Goal: Task Accomplishment & Management: Use online tool/utility

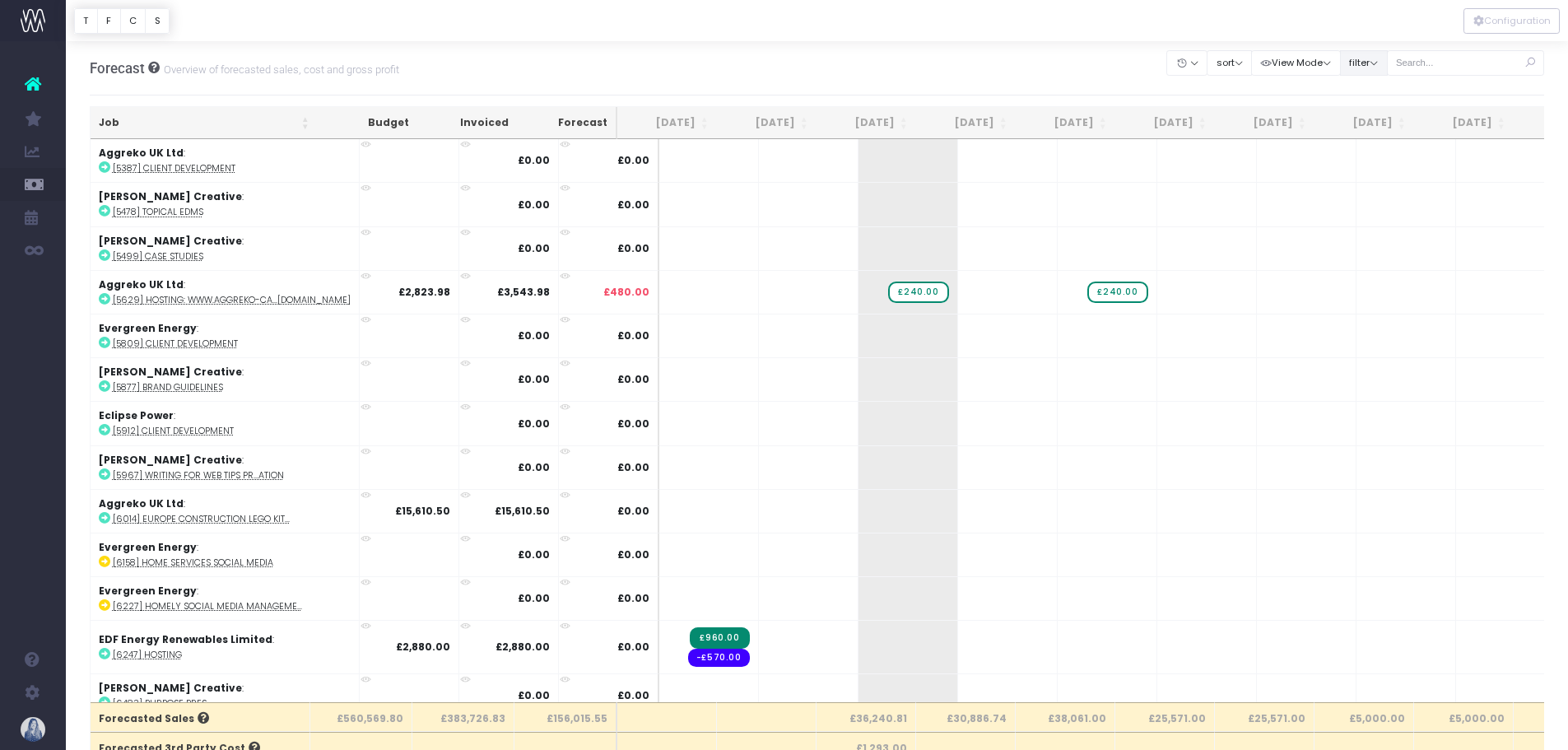
click at [1384, 53] on button "filter" at bounding box center [1364, 63] width 48 height 26
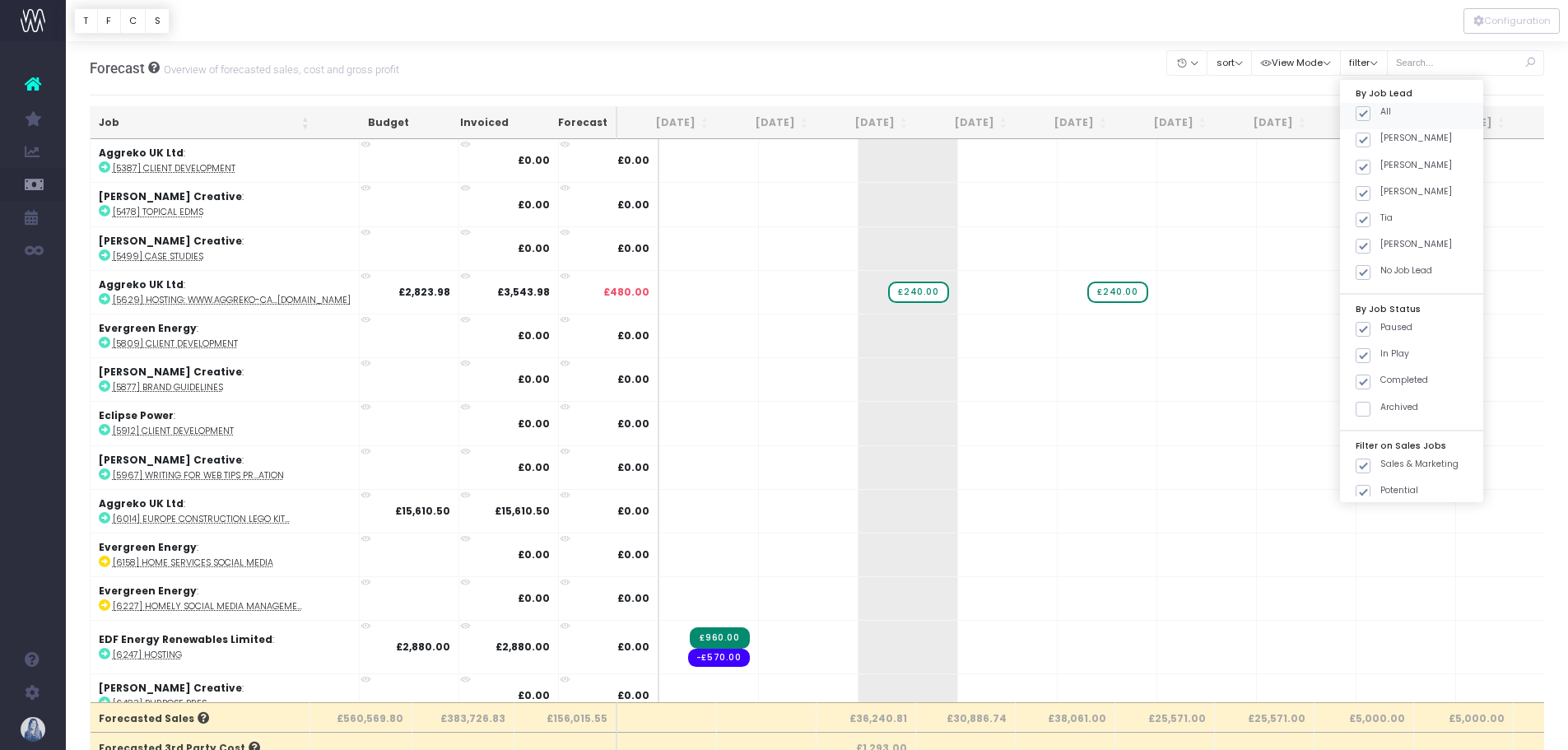
click at [1360, 106] on label "All" at bounding box center [1373, 112] width 36 height 13
click at [1381, 106] on input "All" at bounding box center [1386, 111] width 11 height 11
checkbox input "false"
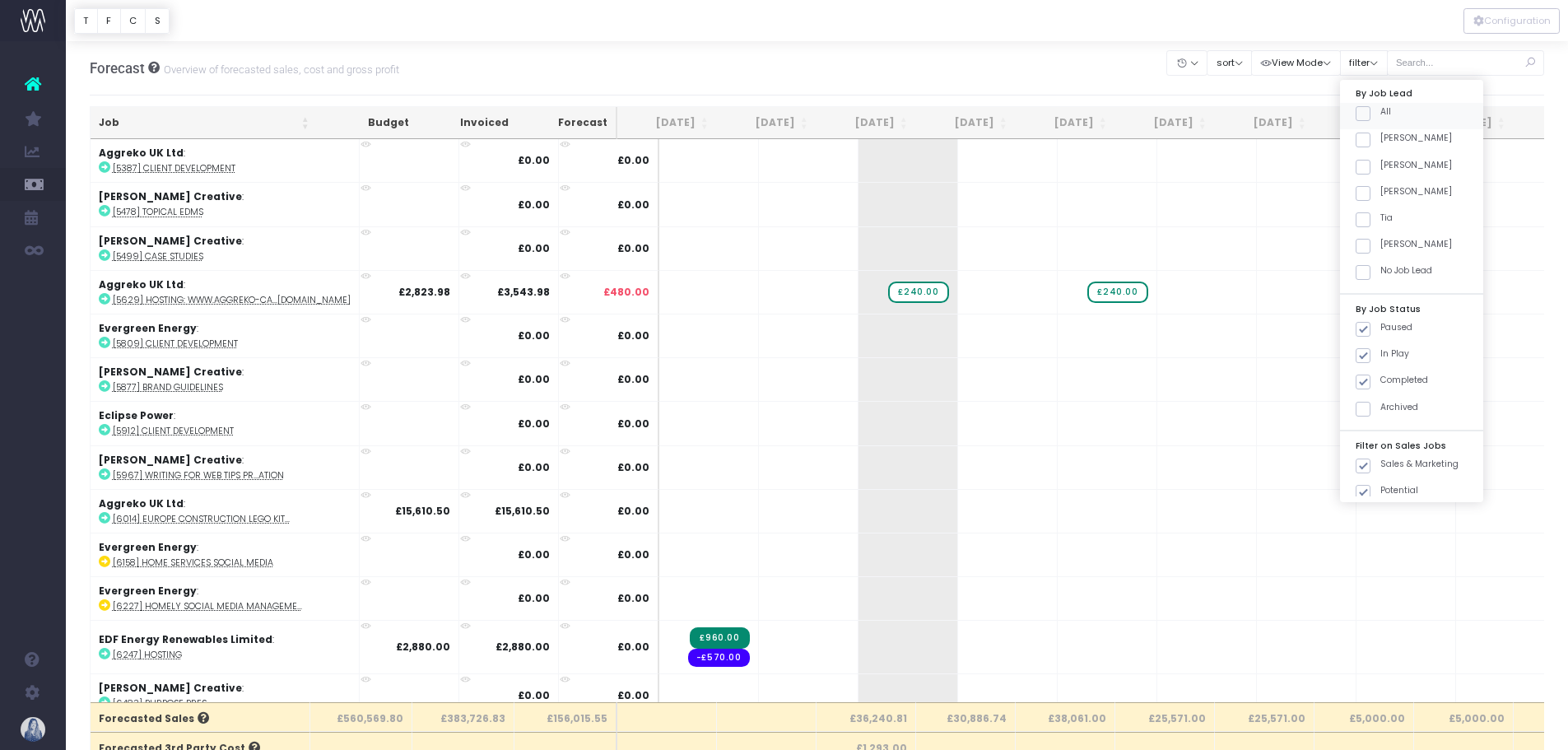
checkbox input "false"
click at [1361, 134] on span at bounding box center [1363, 140] width 15 height 15
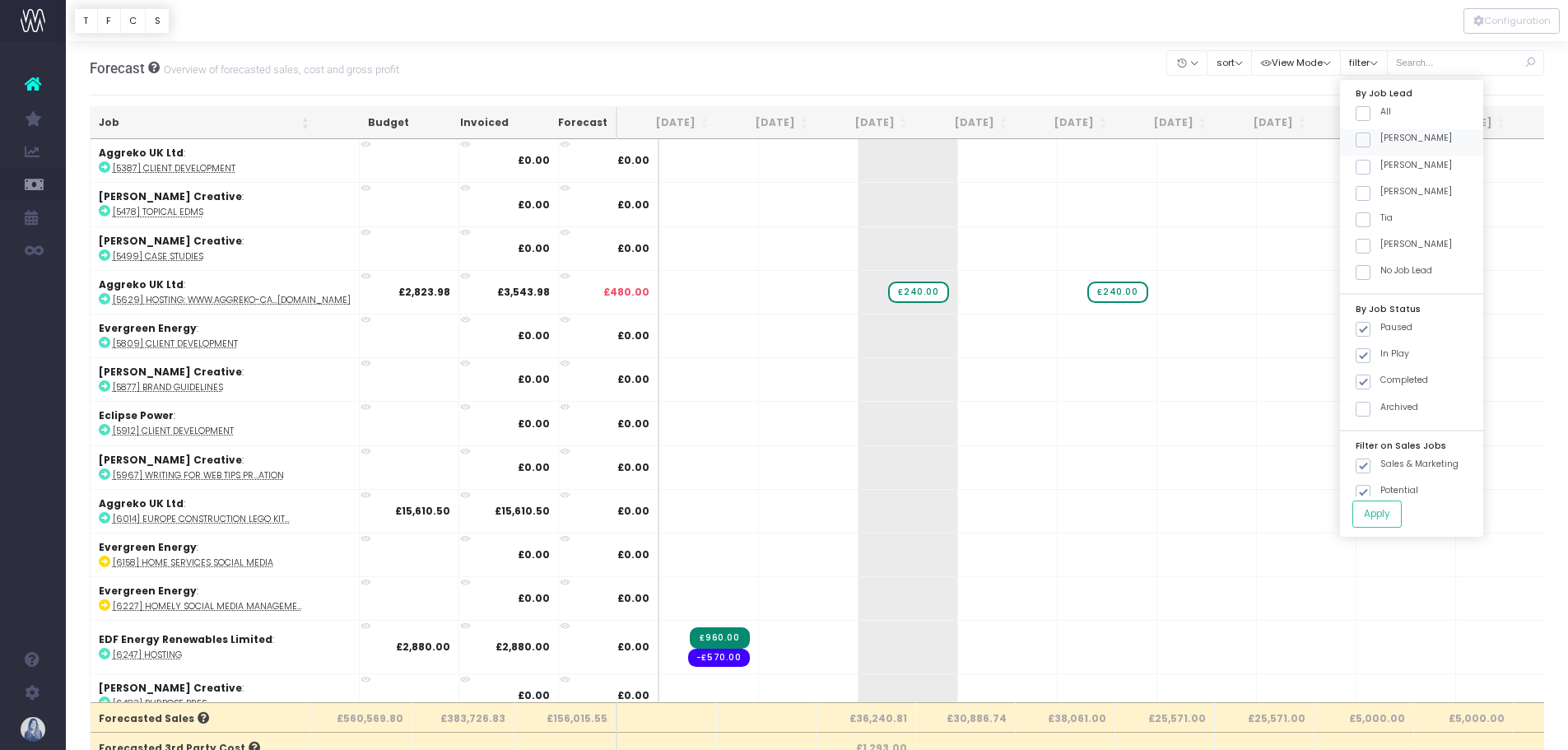
click at [1381, 134] on input "[PERSON_NAME]" at bounding box center [1386, 137] width 11 height 11
checkbox input "true"
click at [1384, 521] on button "Apply" at bounding box center [1378, 515] width 50 height 28
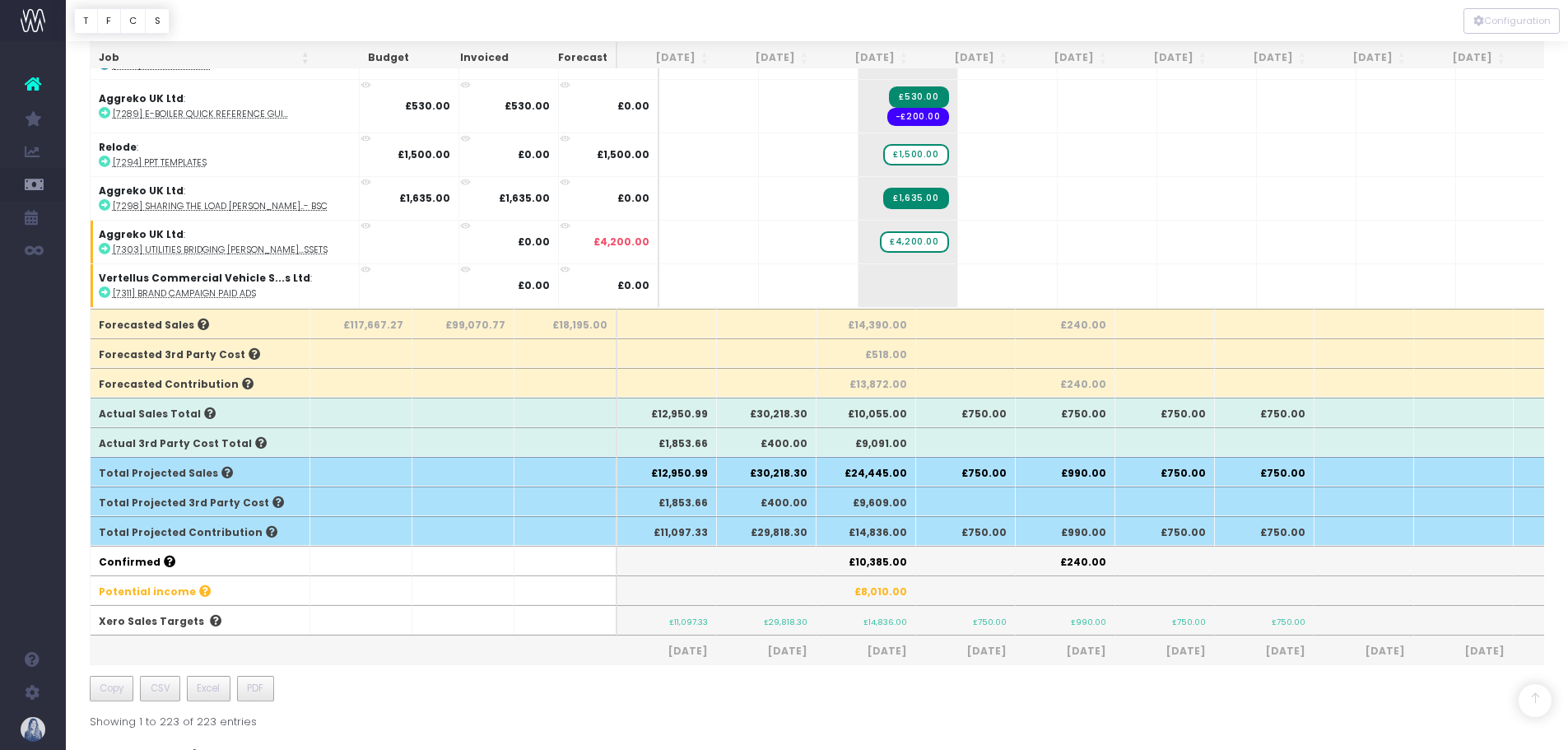
scroll to position [412, 0]
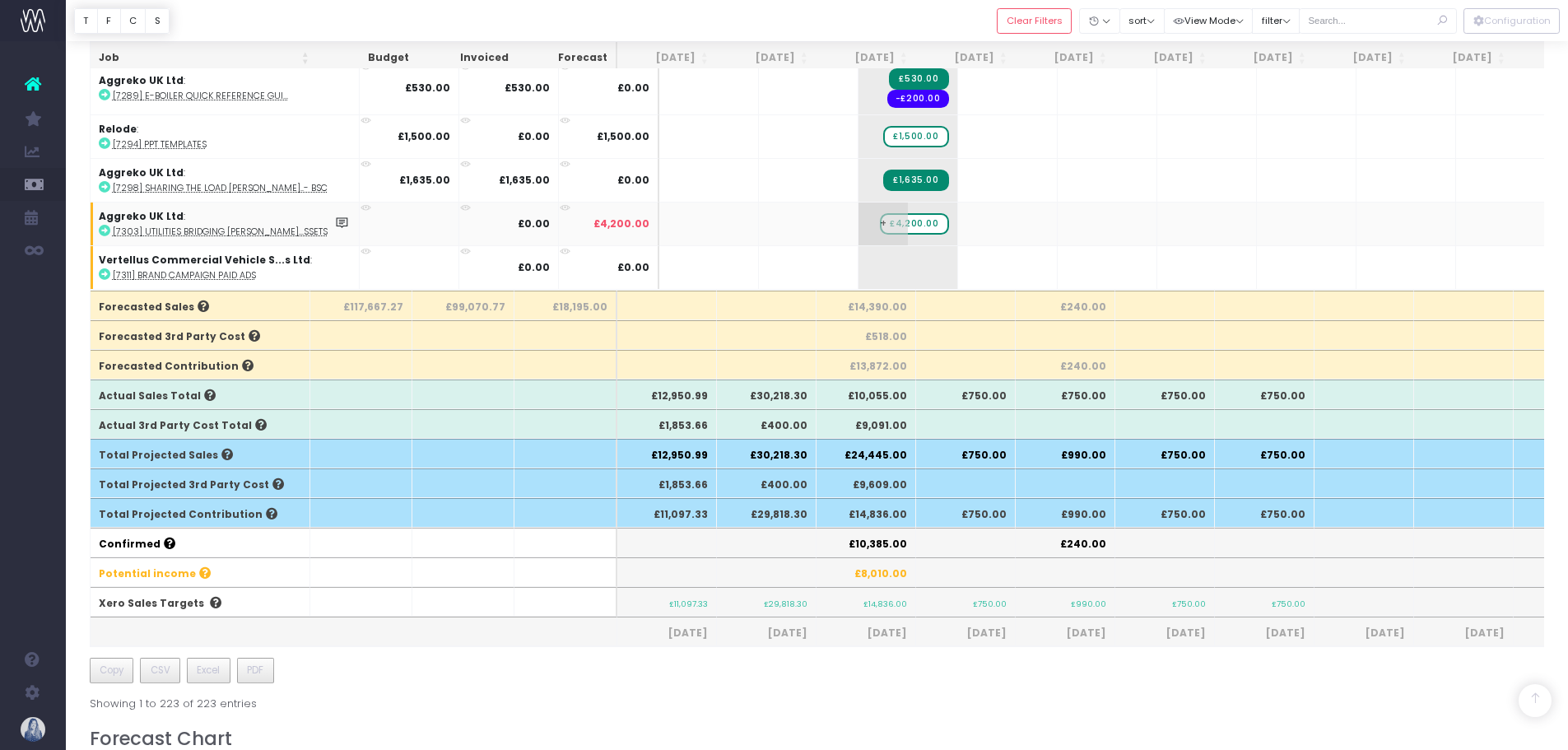
click at [880, 213] on span "£4,200.00" at bounding box center [914, 223] width 68 height 21
type input "4550"
click at [858, 255] on span "+" at bounding box center [883, 267] width 50 height 43
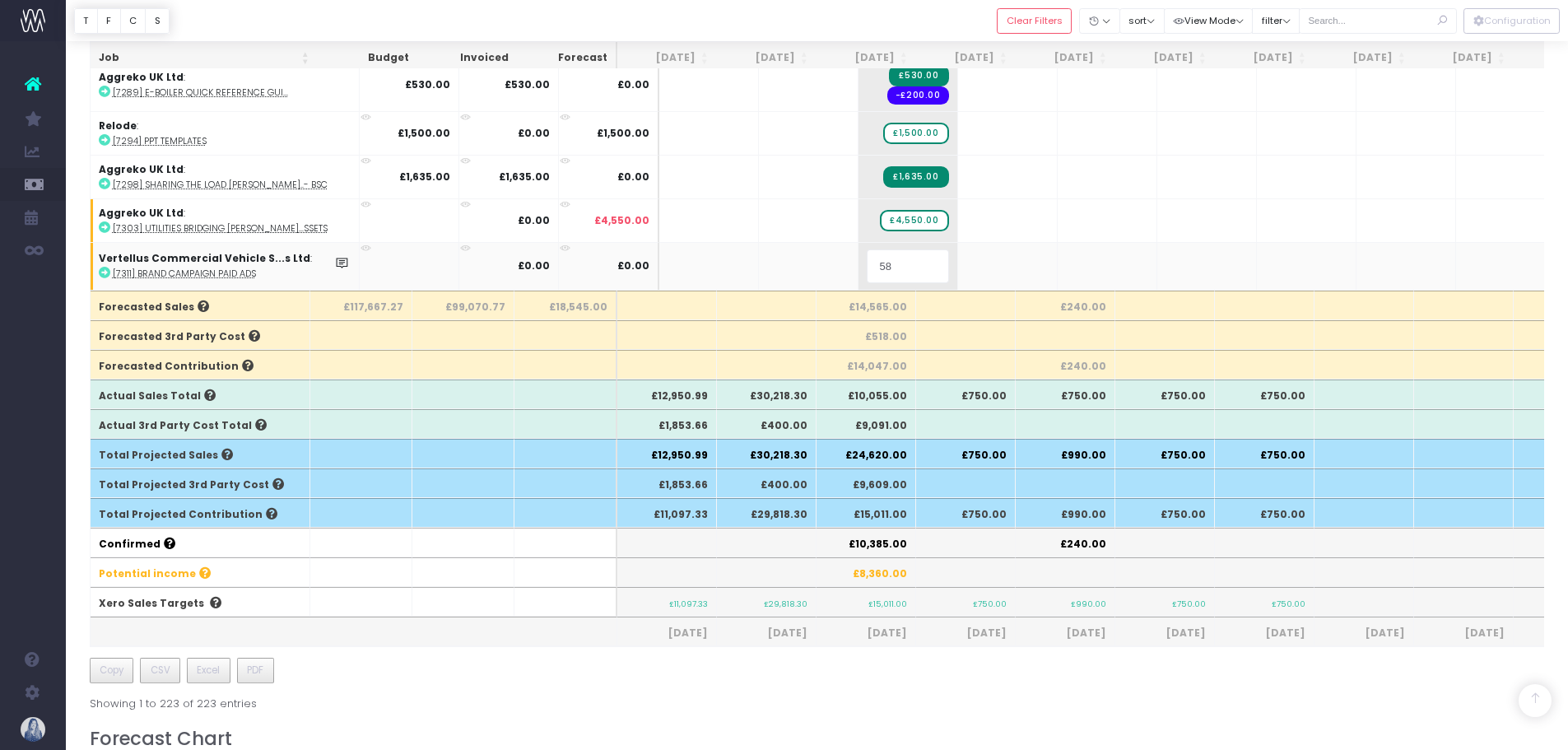
type input "580"
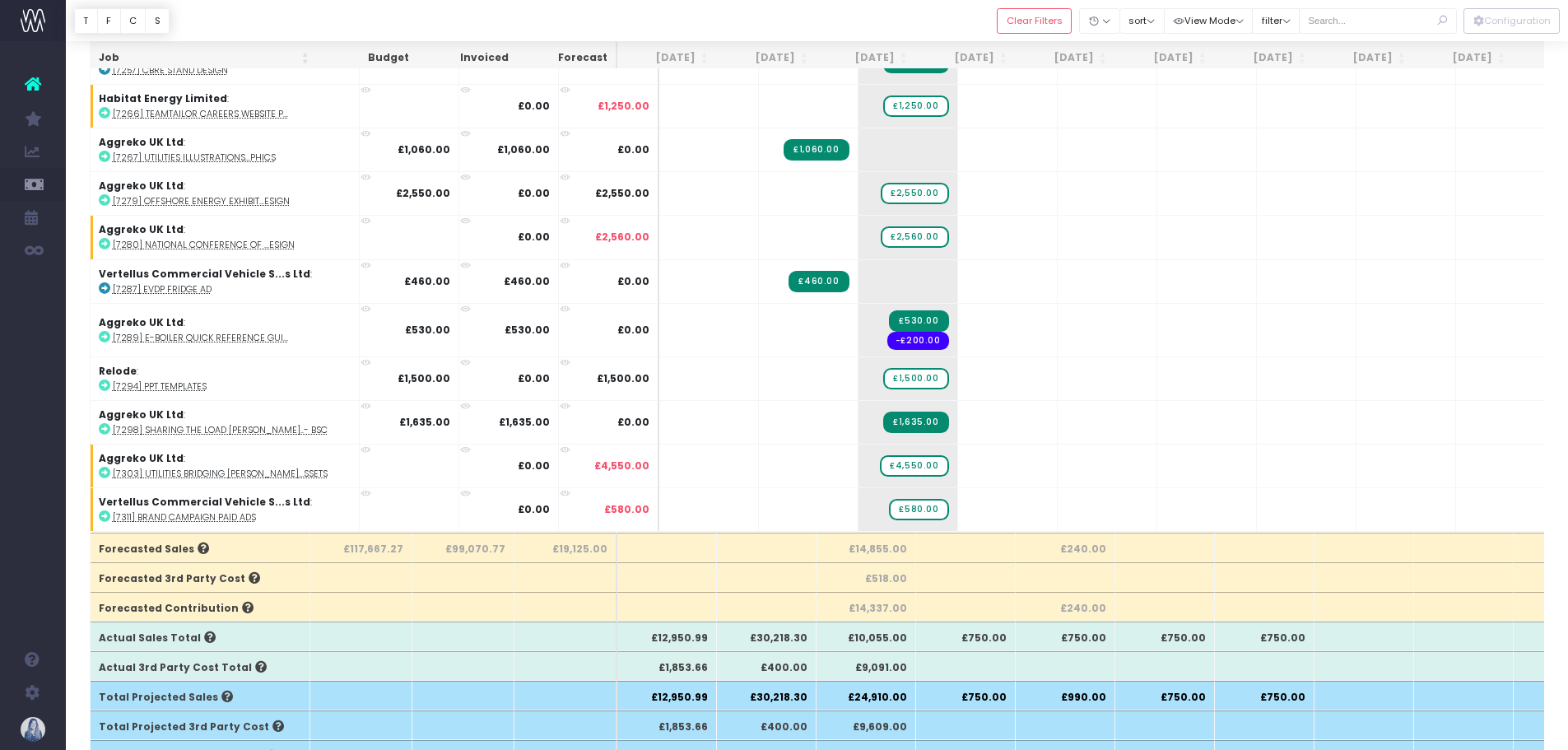
scroll to position [165, 0]
